Goal: Information Seeking & Learning: Learn about a topic

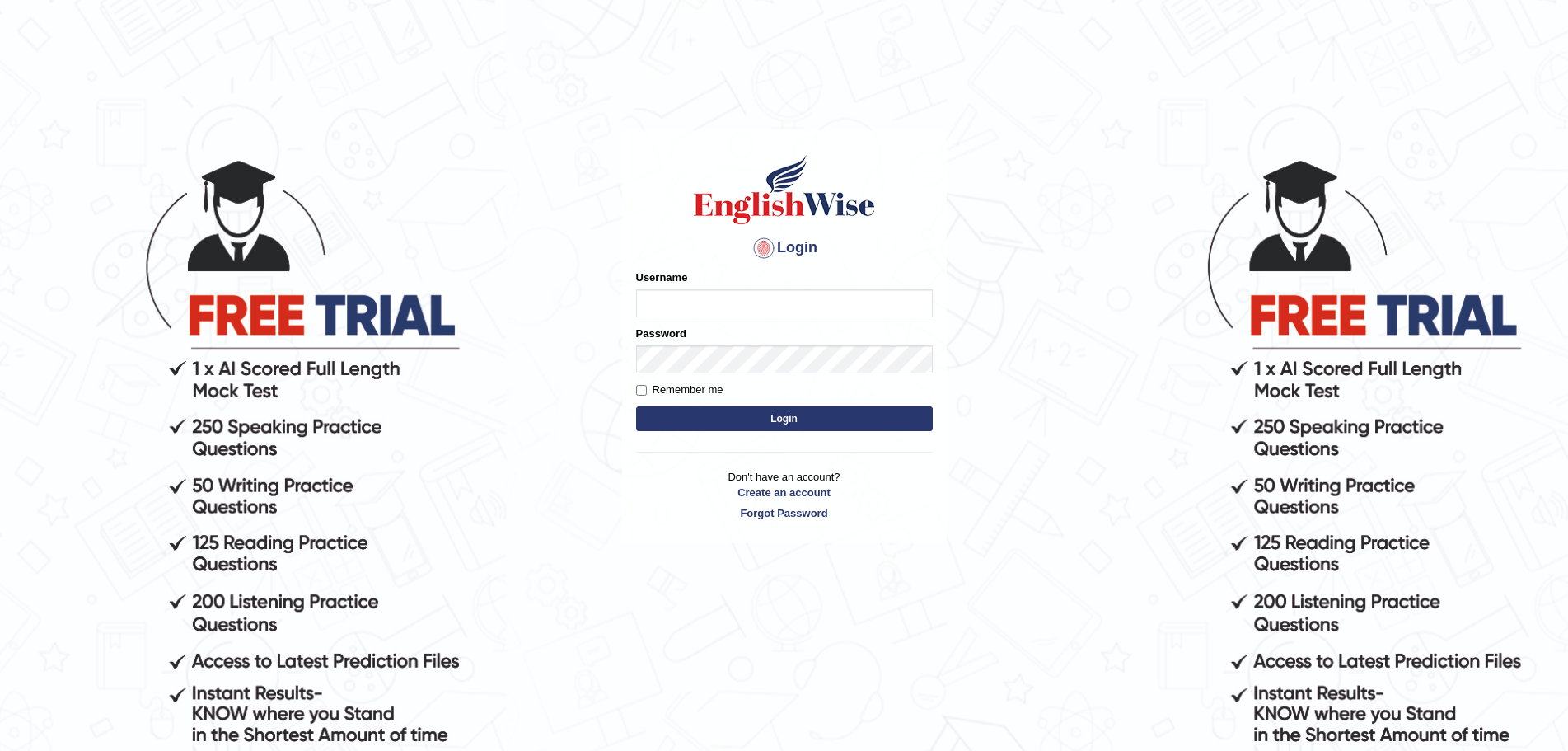
type input "Mugwunali"
click at [770, 419] on button "Login" at bounding box center [785, 419] width 297 height 24
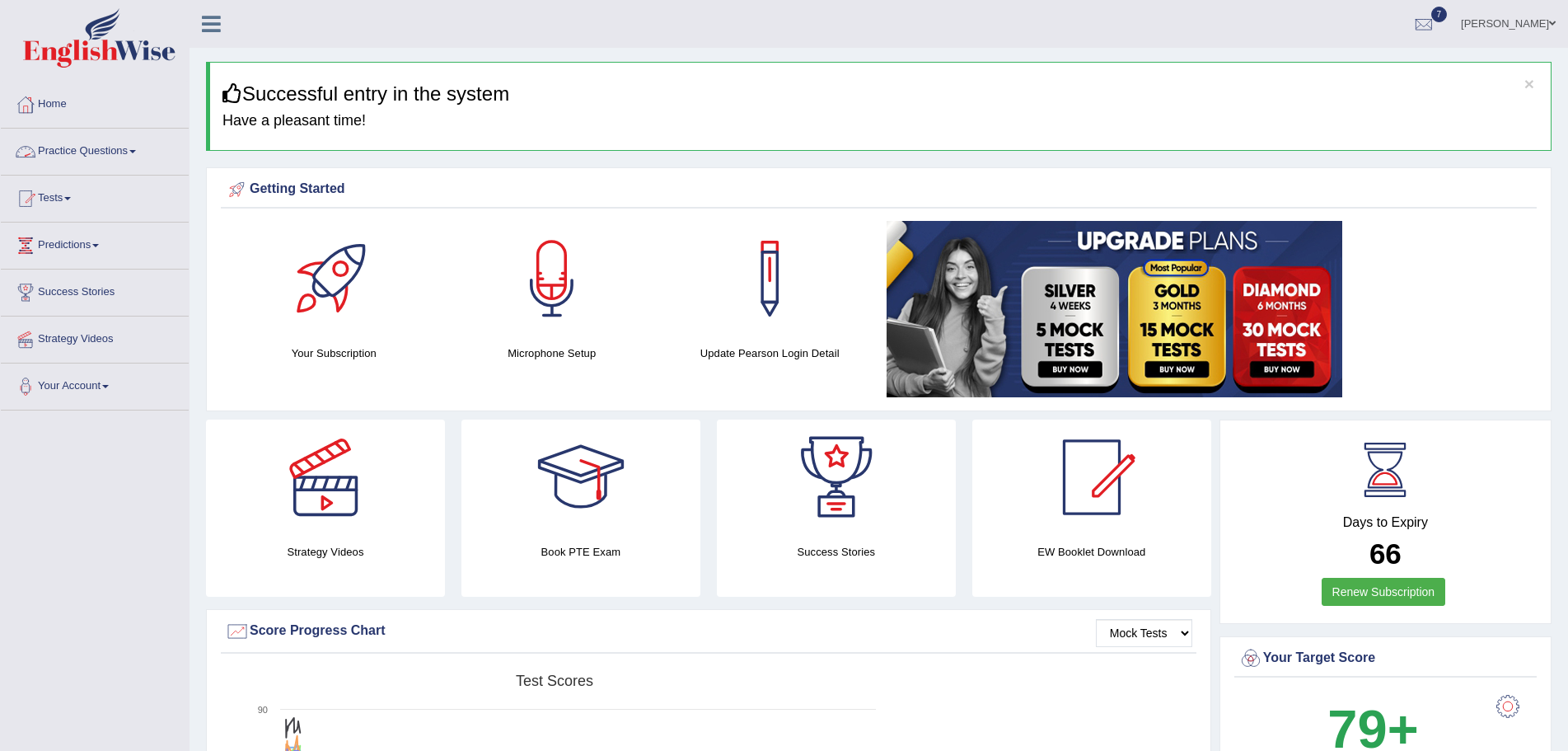
click at [134, 149] on link "Practice Questions" at bounding box center [95, 149] width 188 height 42
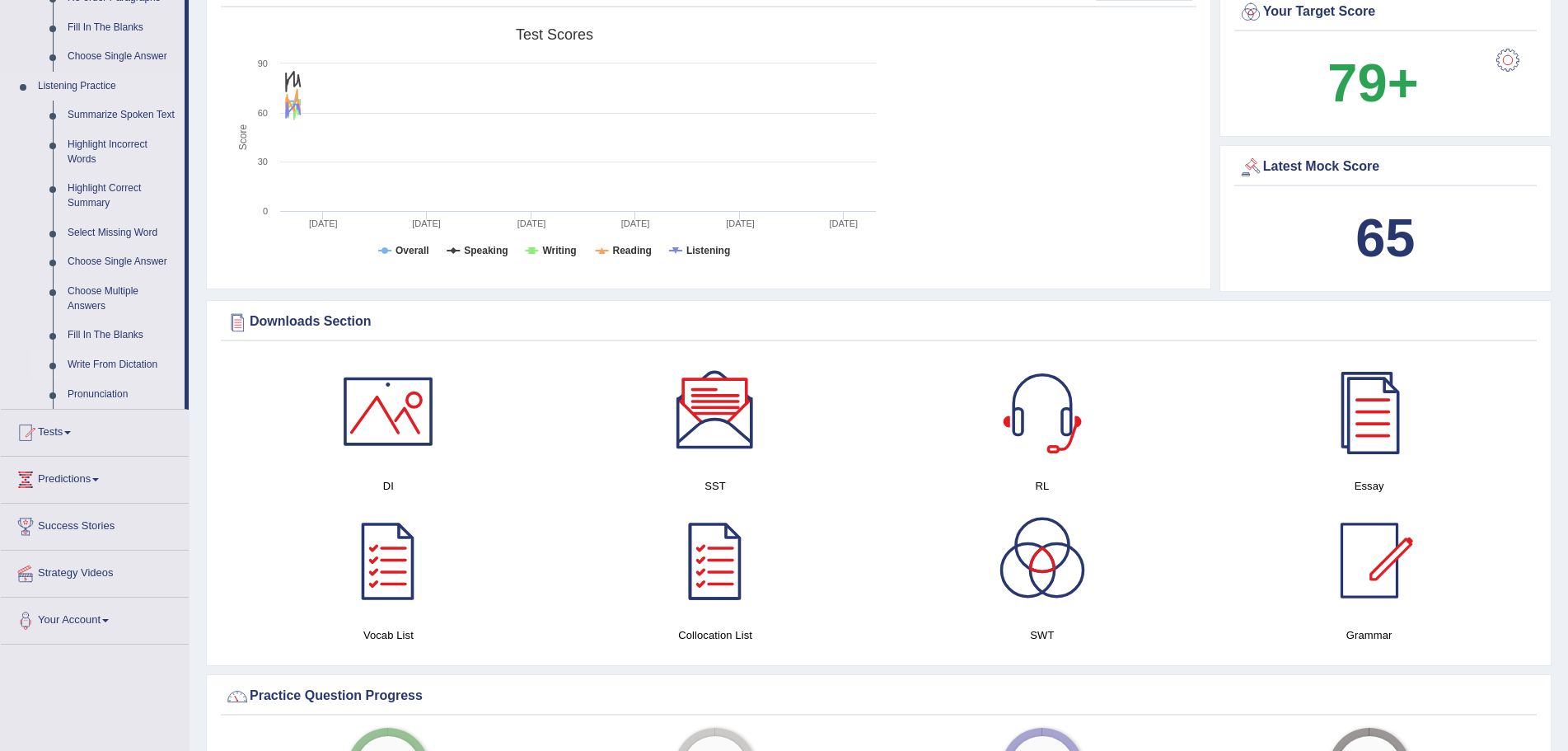
scroll to position [660, 0]
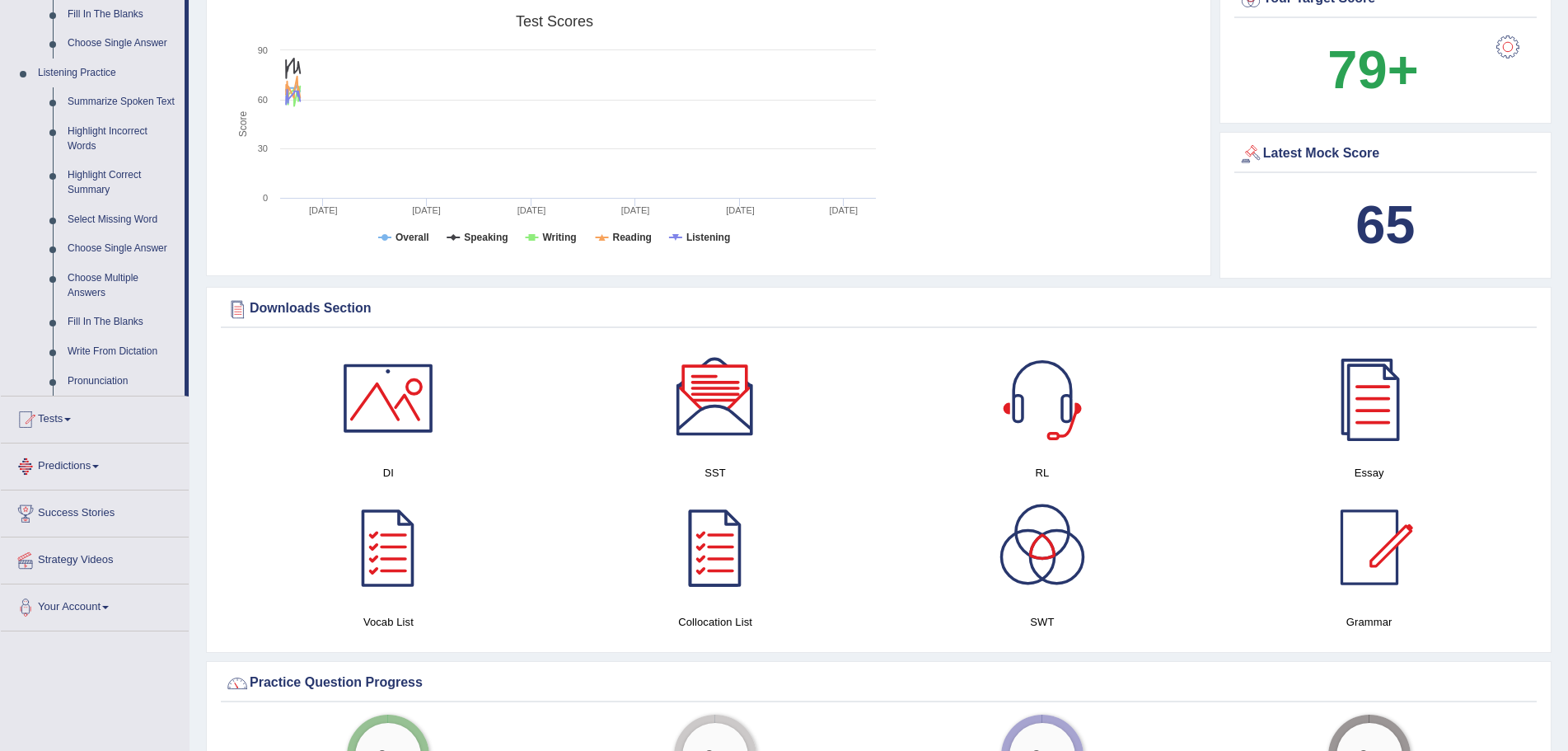
click at [100, 464] on link "Predictions" at bounding box center [95, 465] width 188 height 42
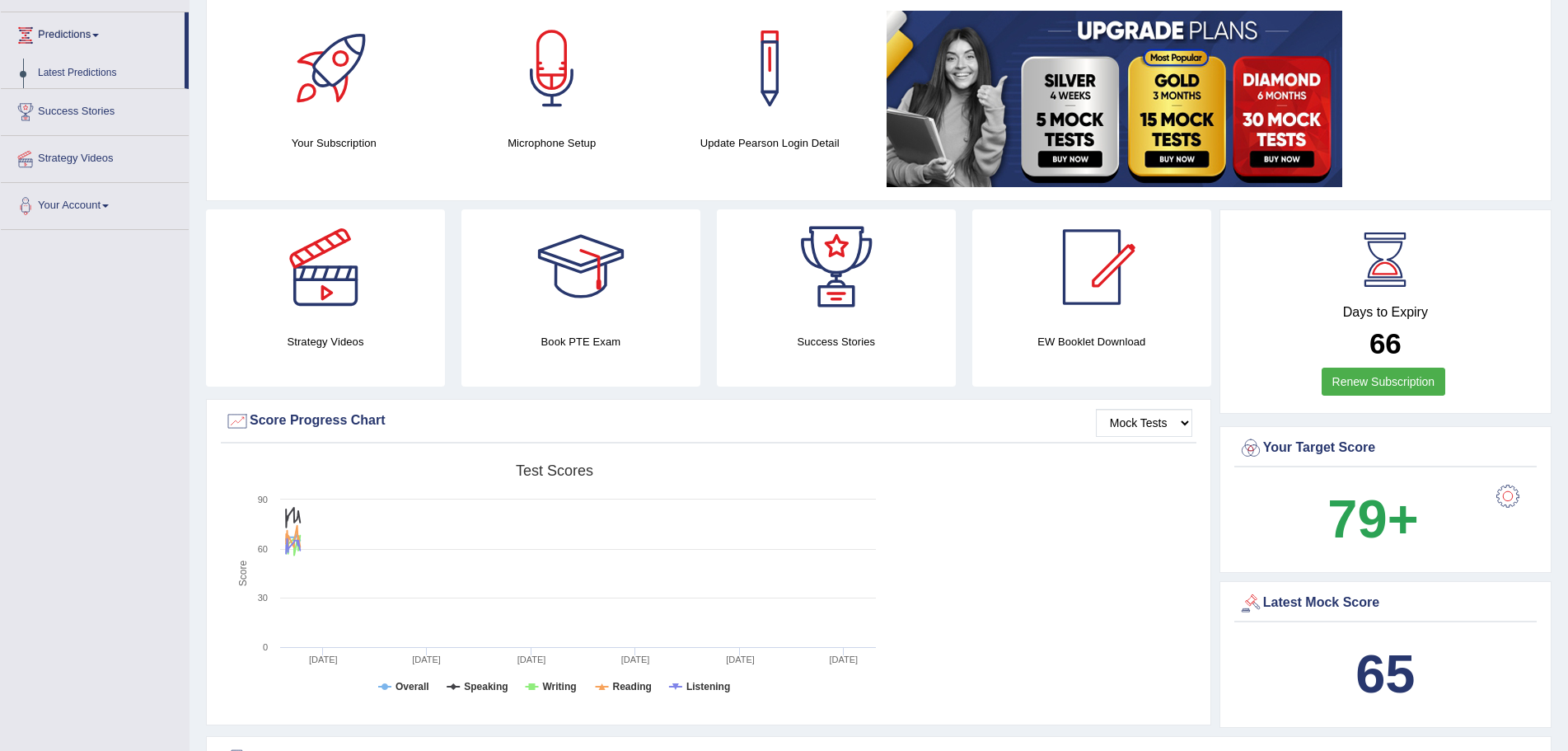
scroll to position [0, 0]
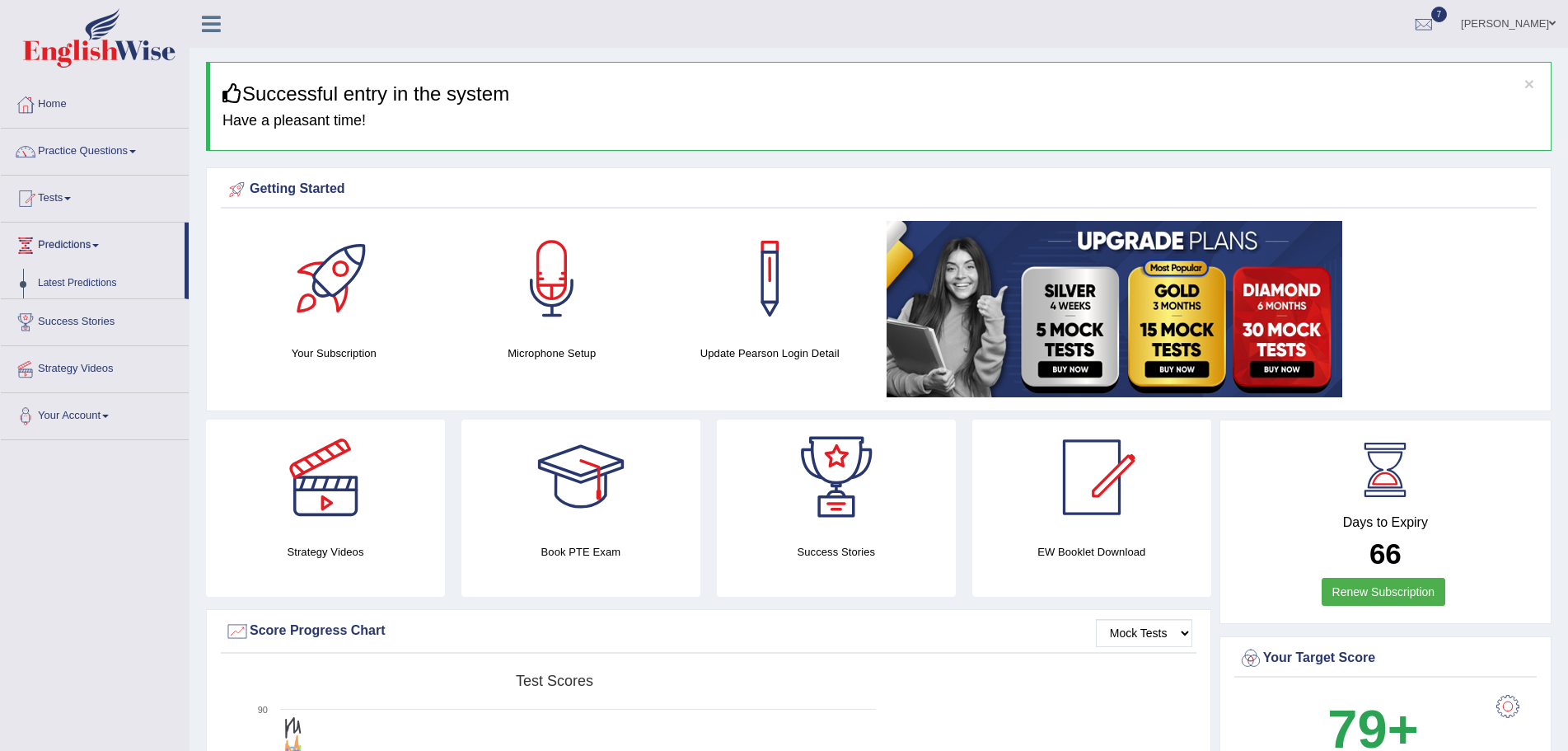
click at [136, 151] on span at bounding box center [132, 152] width 6 height 4
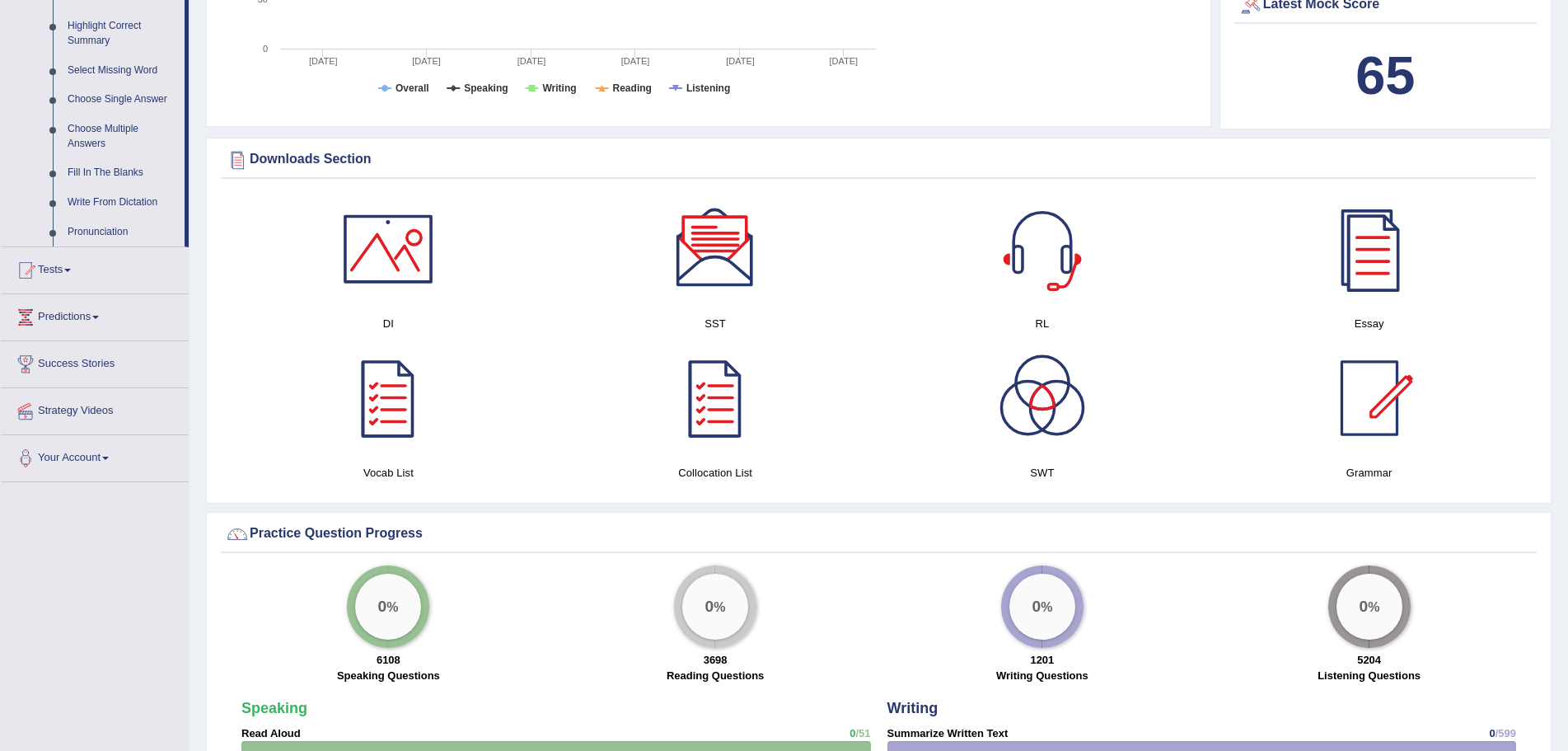
scroll to position [824, 0]
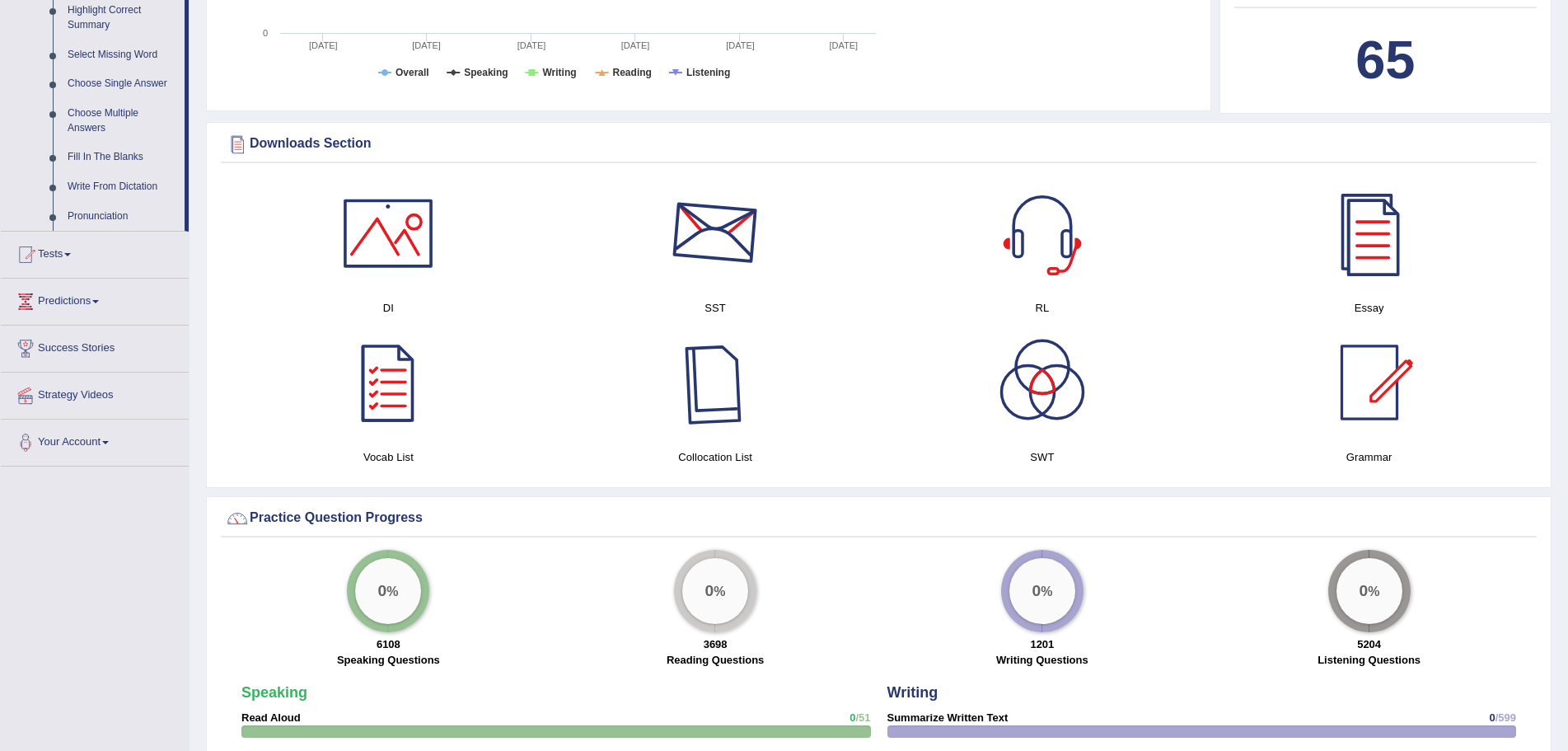
click at [715, 261] on div at bounding box center [714, 233] width 115 height 115
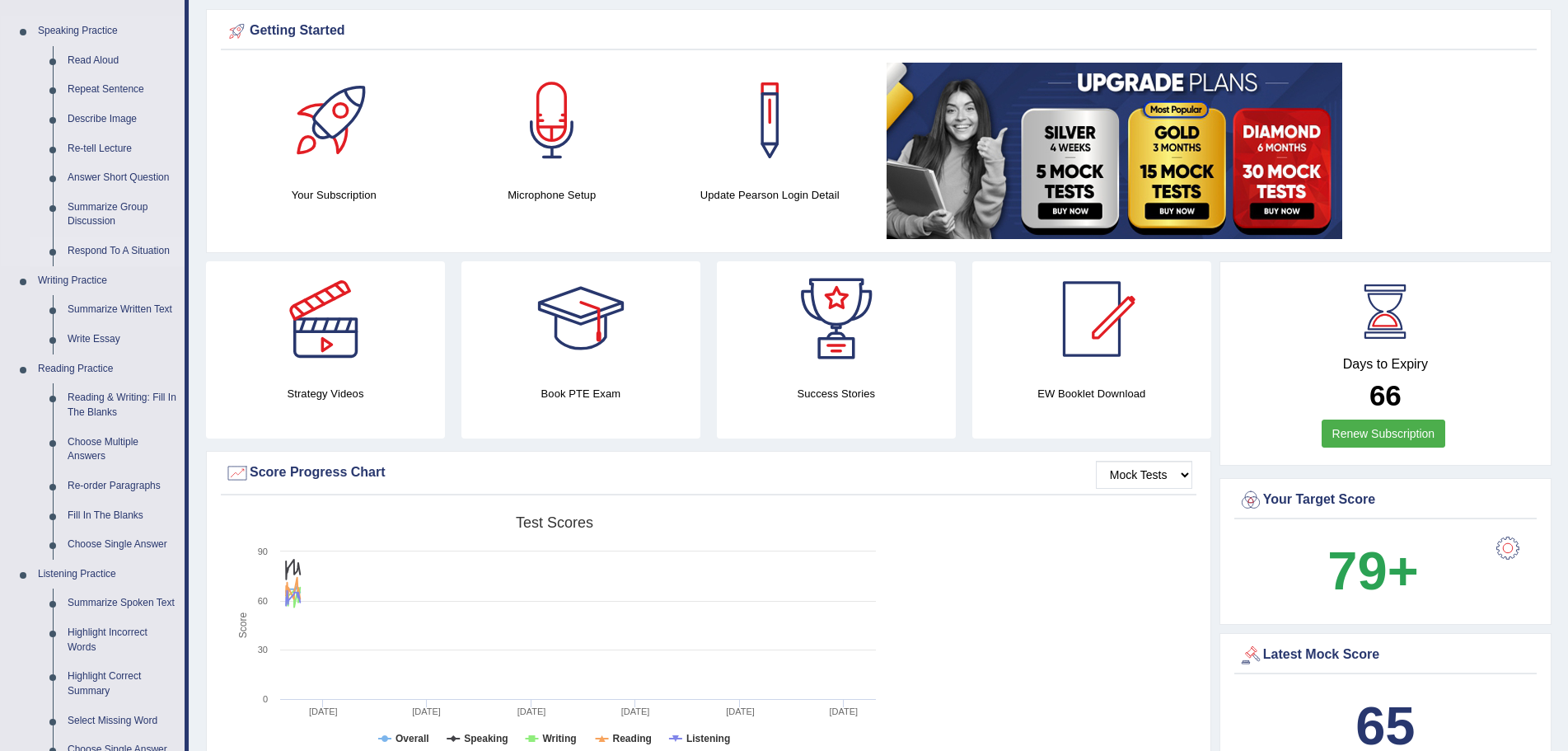
scroll to position [165, 0]
